Goal: Information Seeking & Learning: Learn about a topic

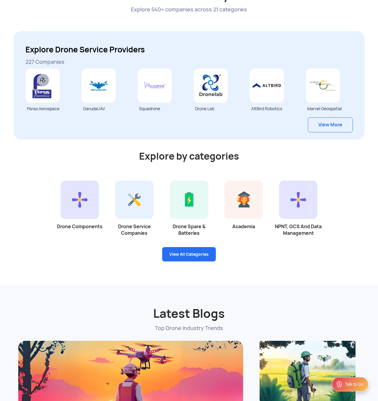
scroll to position [1562, 0]
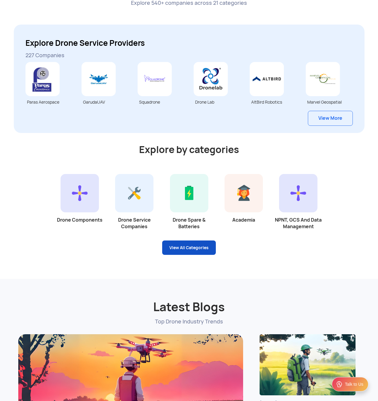
click at [204, 246] on link "View All Categories" at bounding box center [189, 247] width 54 height 14
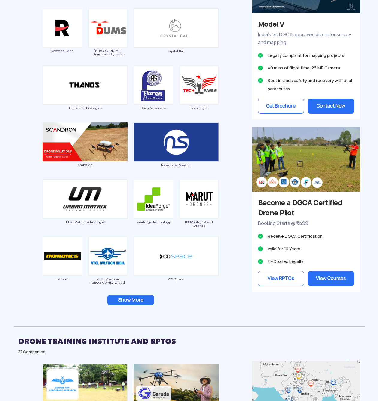
scroll to position [446, 0]
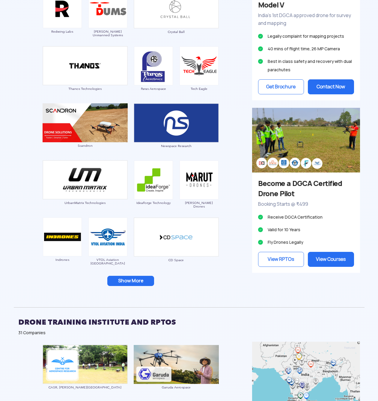
click at [137, 276] on button "Show More" at bounding box center [130, 281] width 47 height 10
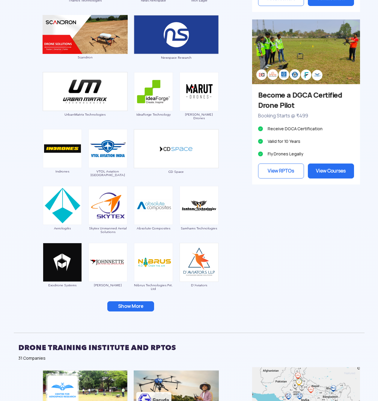
scroll to position [513, 0]
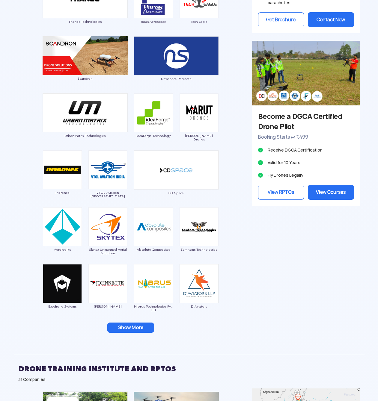
click at [132, 322] on button "Show More" at bounding box center [130, 327] width 47 height 10
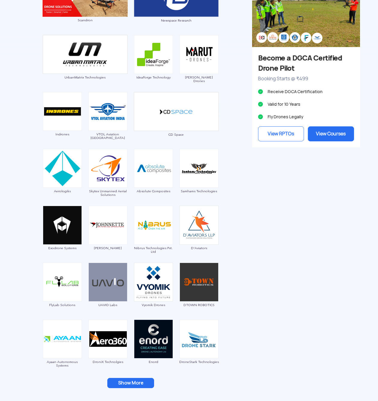
scroll to position [604, 0]
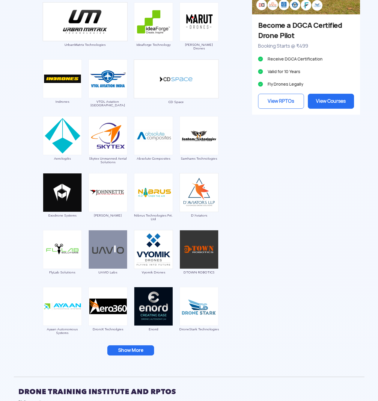
click at [135, 345] on button "Show More" at bounding box center [130, 350] width 47 height 10
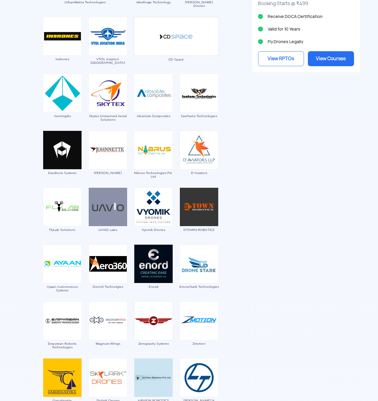
scroll to position [690, 0]
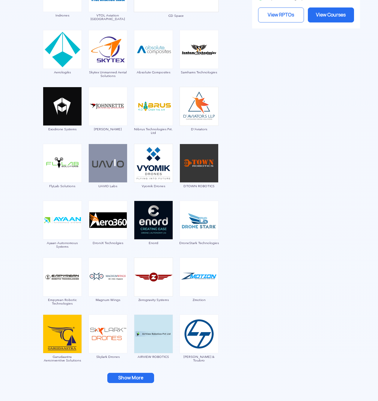
click at [137, 373] on button "Show More" at bounding box center [130, 378] width 47 height 10
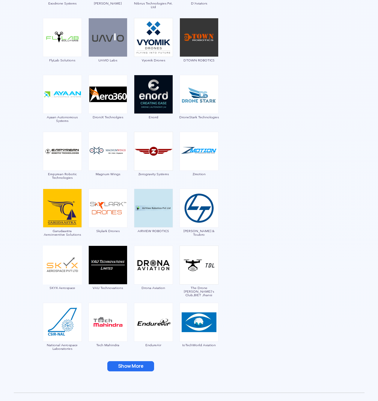
scroll to position [848, 0]
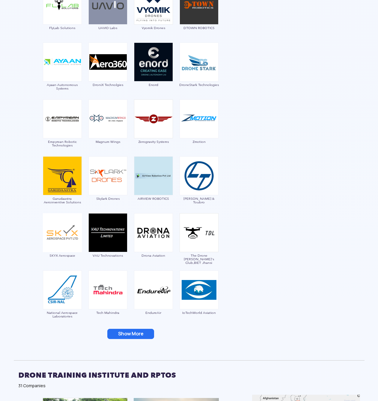
click at [141, 329] on button "Show More" at bounding box center [130, 334] width 47 height 10
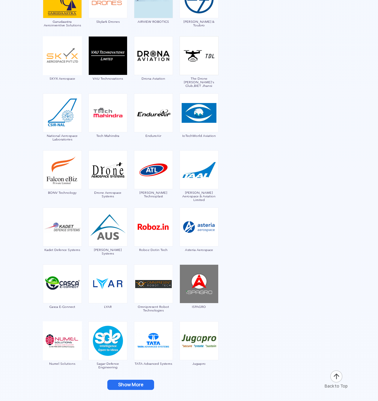
scroll to position [1064, 0]
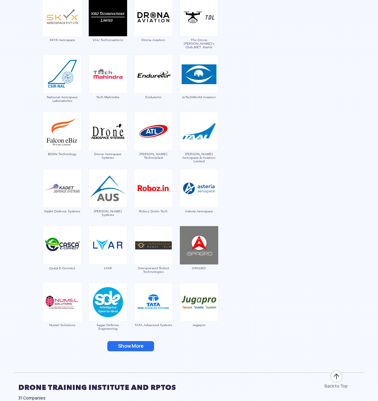
click at [134, 341] on button "Show More" at bounding box center [130, 346] width 47 height 10
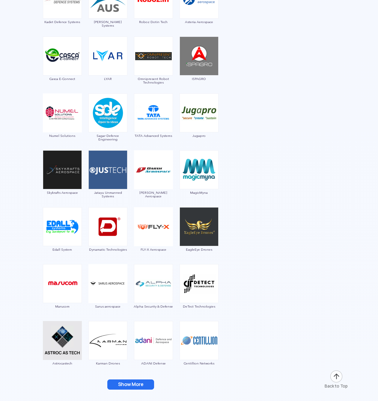
scroll to position [1293, 0]
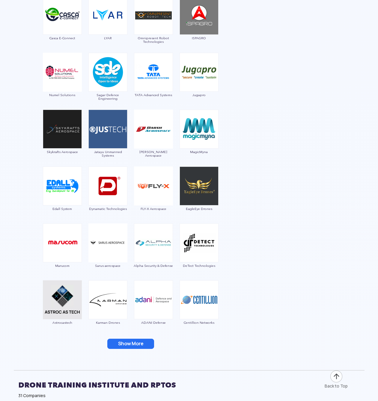
click at [131, 339] on button "Show More" at bounding box center [130, 344] width 47 height 10
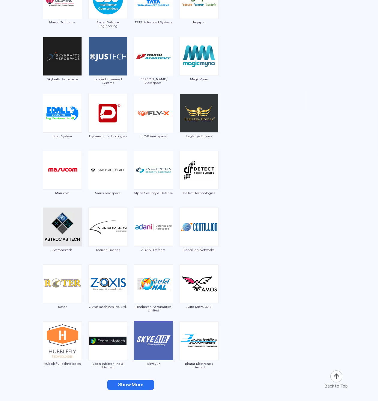
scroll to position [1389, 0]
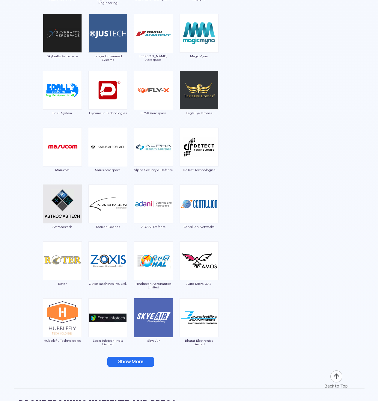
click at [136, 357] on button "Show More" at bounding box center [130, 362] width 47 height 10
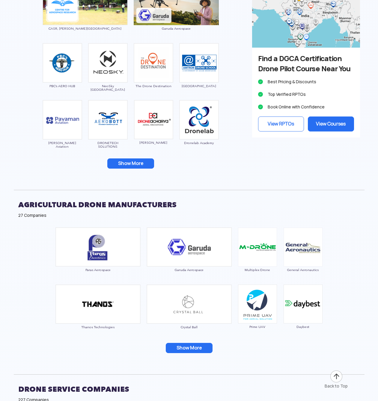
scroll to position [2026, 0]
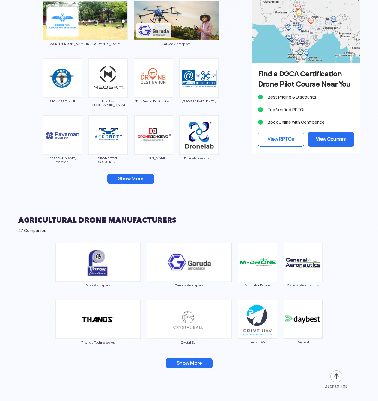
click at [196, 358] on button "Show More" at bounding box center [189, 363] width 47 height 10
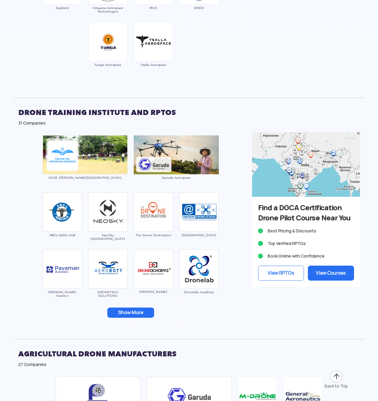
scroll to position [1878, 0]
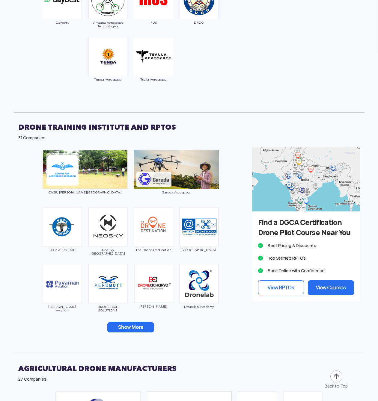
click at [141, 322] on button "Show More" at bounding box center [130, 327] width 47 height 10
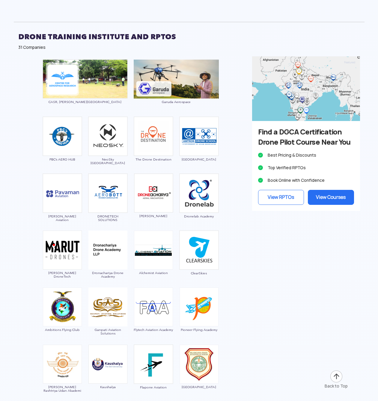
scroll to position [1974, 0]
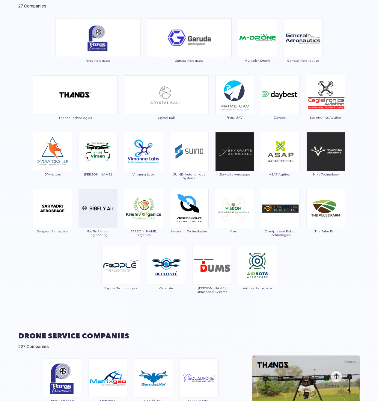
scroll to position [2597, 0]
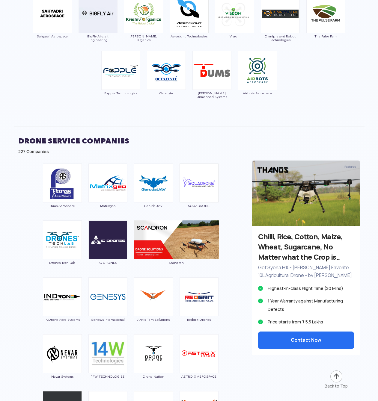
scroll to position [2788, 0]
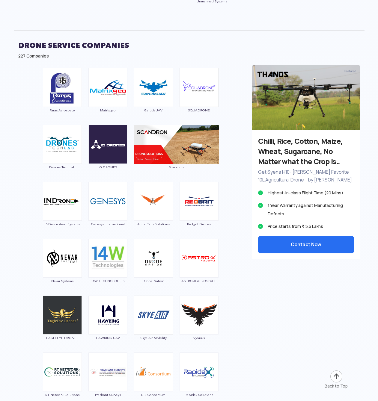
scroll to position [2870, 0]
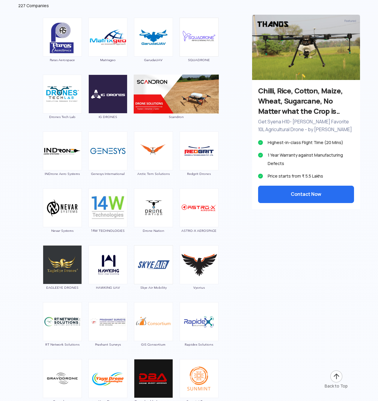
scroll to position [2965, 0]
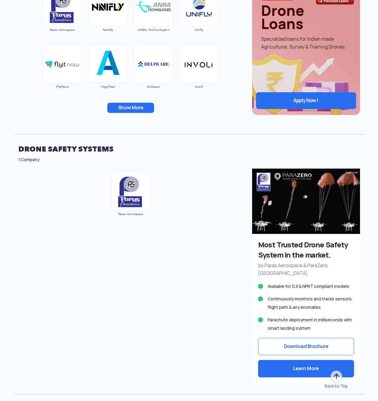
scroll to position [3703, 0]
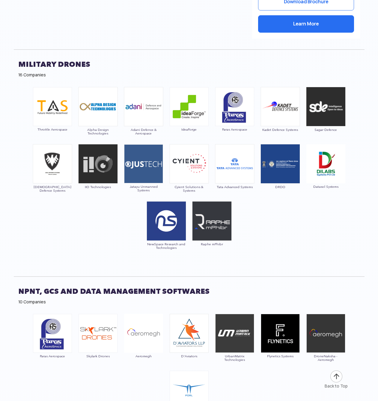
scroll to position [4062, 0]
